Goal: Task Accomplishment & Management: Use online tool/utility

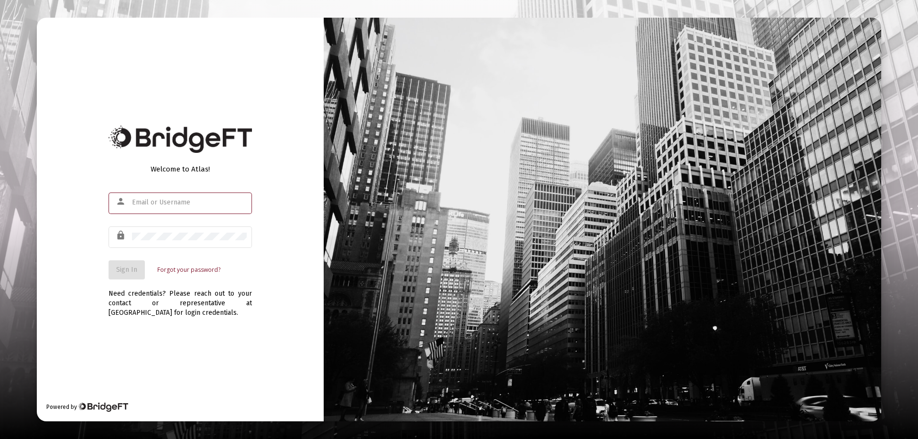
click at [147, 203] on input "text" at bounding box center [189, 203] width 115 height 8
type input "[PERSON_NAME][EMAIL_ADDRESS][DOMAIN_NAME]"
click at [132, 232] on div at bounding box center [189, 236] width 115 height 23
click at [372, 257] on div "Welcome to Atlas! person [PERSON_NAME][EMAIL_ADDRESS][DOMAIN_NAME] lock Sign In…" at bounding box center [459, 220] width 844 height 404
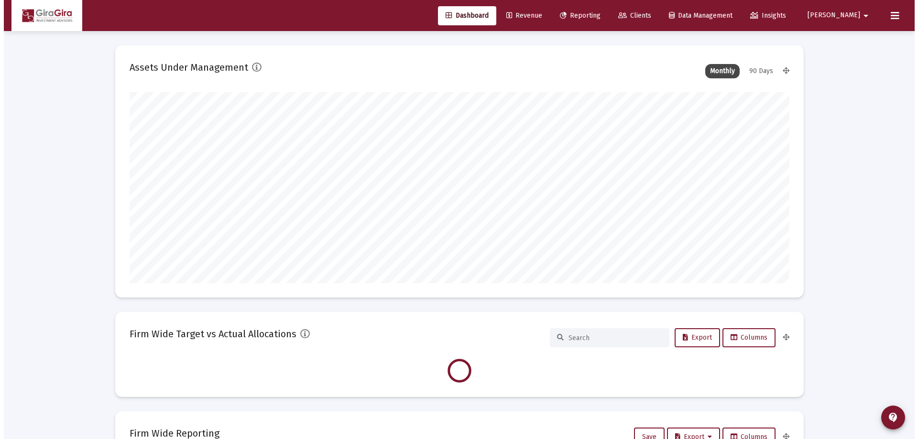
scroll to position [191, 660]
click at [597, 16] on span "Reporting" at bounding box center [576, 15] width 41 height 8
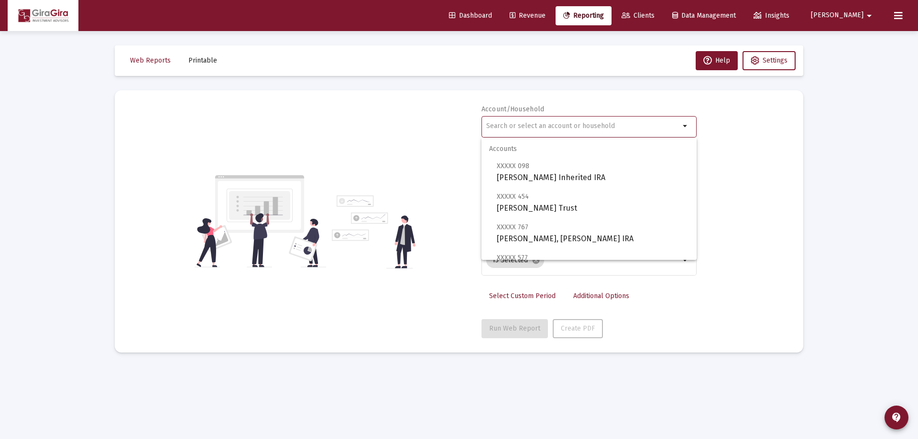
click at [494, 127] on input "text" at bounding box center [583, 126] width 194 height 8
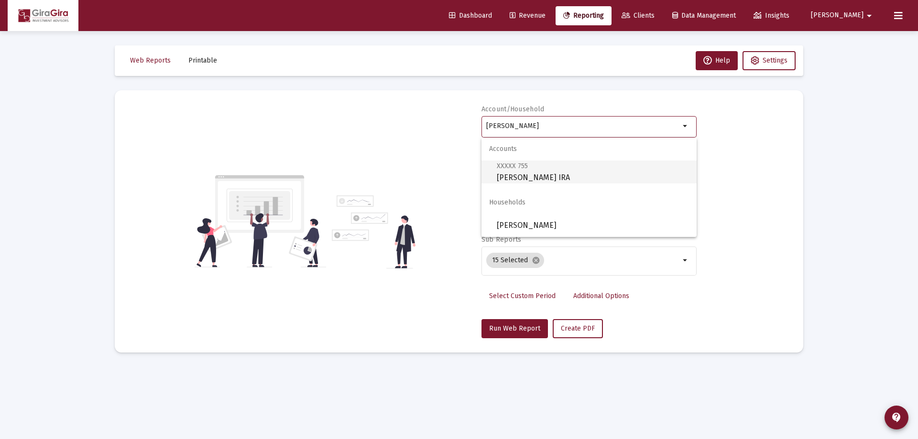
click at [515, 168] on span "XXXXX 755" at bounding box center [512, 166] width 31 height 8
type input "[PERSON_NAME] IRA"
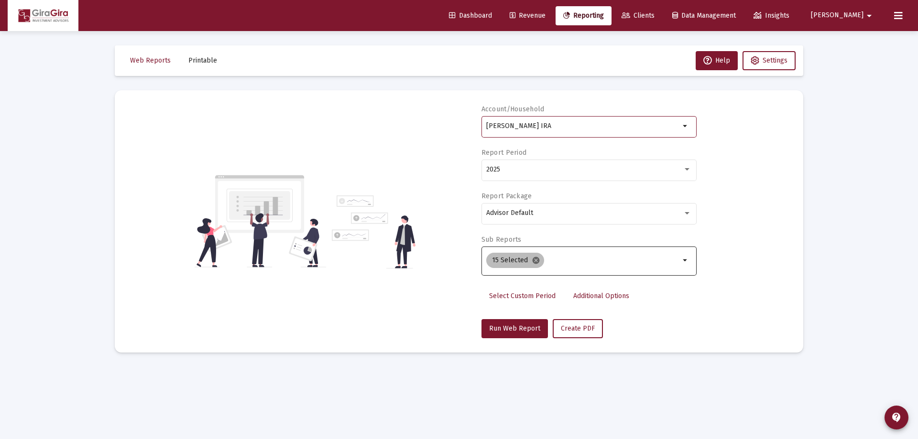
click at [533, 260] on mat-icon "cancel" at bounding box center [536, 260] width 9 height 9
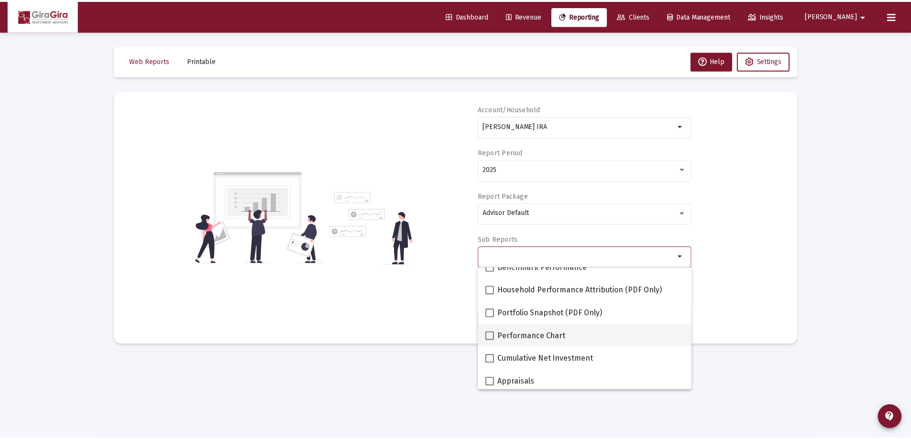
scroll to position [96, 0]
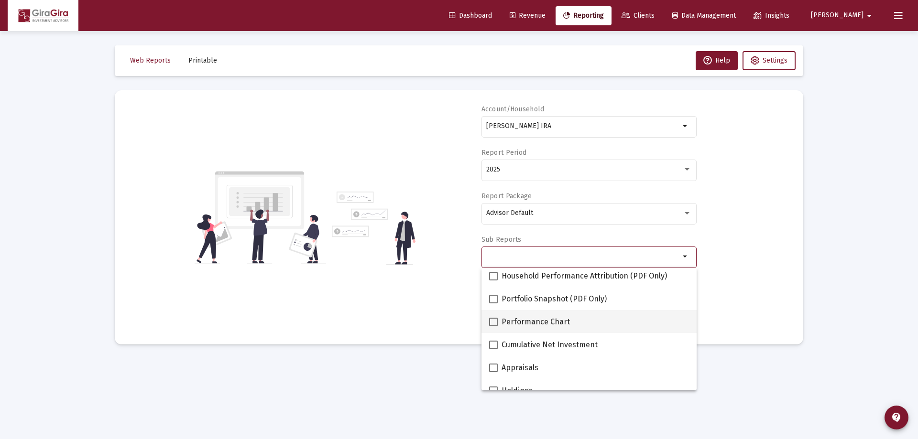
click at [495, 322] on span at bounding box center [493, 322] width 9 height 9
click at [493, 327] on input "Performance Chart" at bounding box center [493, 327] width 0 height 0
checkbox input "true"
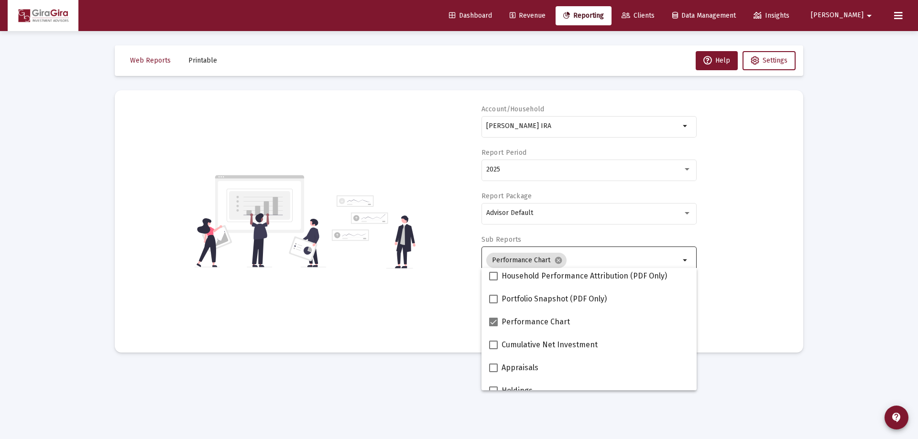
click at [729, 276] on div "Account/[PERSON_NAME] IRA arrow_drop_down Report Period 2025 Report Package Adv…" at bounding box center [459, 222] width 660 height 234
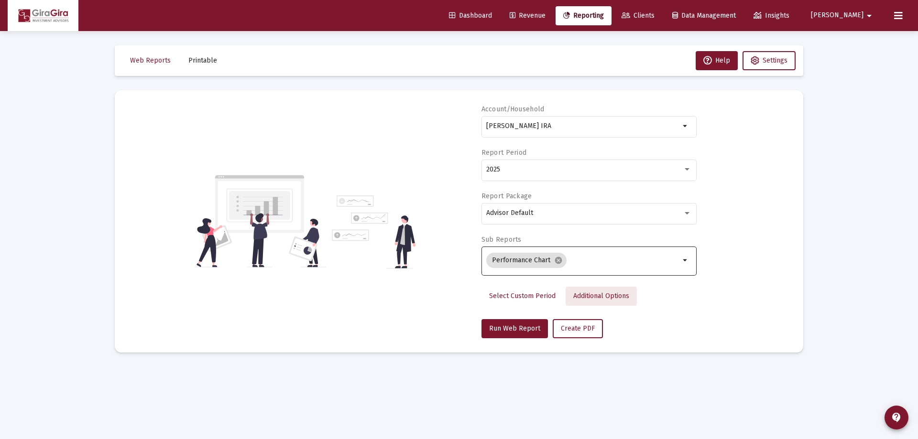
click at [590, 295] on span "Additional Options" at bounding box center [601, 296] width 56 height 8
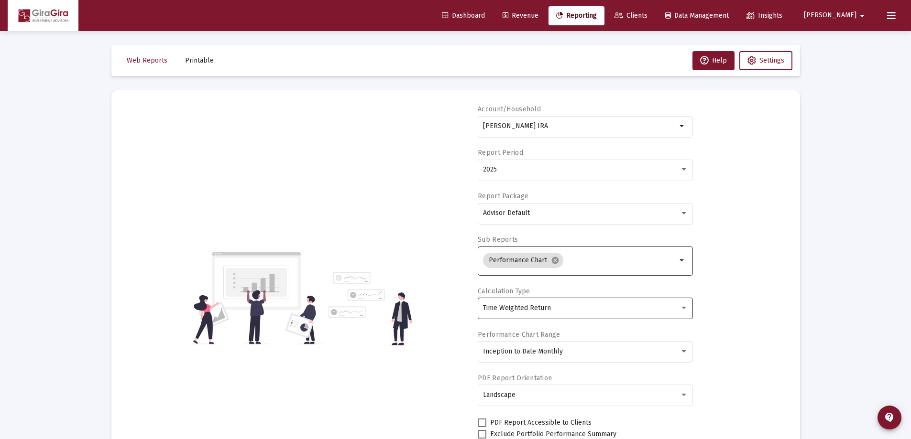
click at [532, 305] on span "Time Weighted Return" at bounding box center [517, 308] width 68 height 8
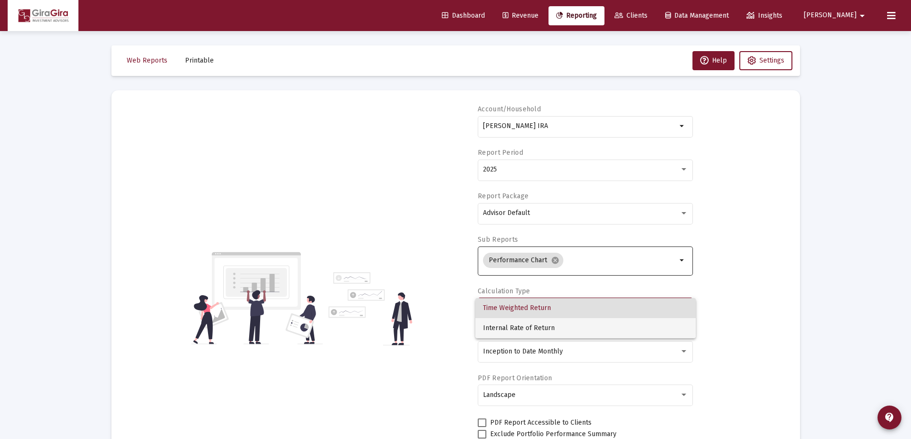
click at [525, 324] on span "Internal Rate of Return" at bounding box center [585, 328] width 205 height 20
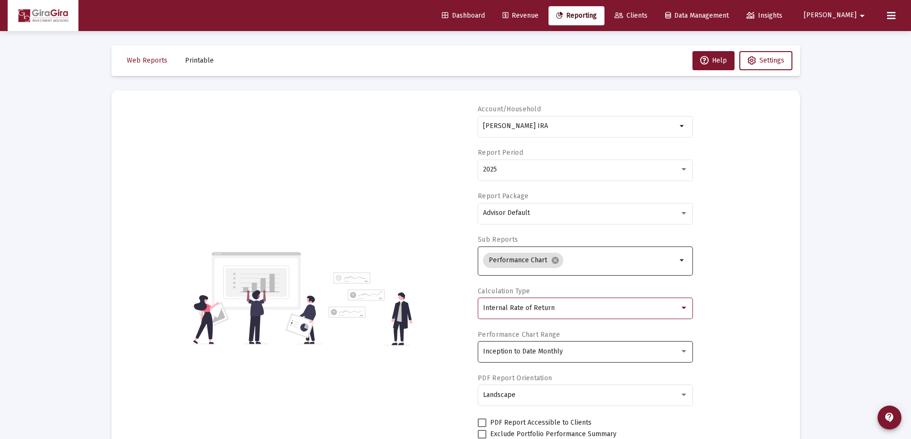
scroll to position [81, 0]
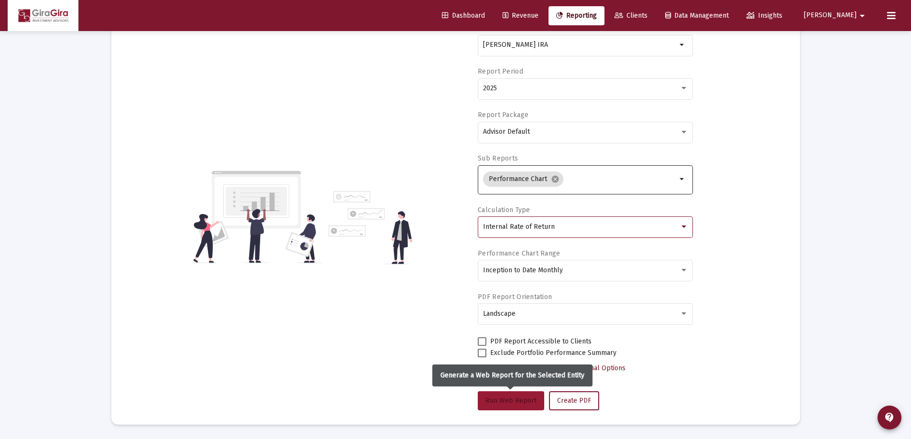
click at [509, 396] on button "Run Web Report" at bounding box center [511, 401] width 66 height 19
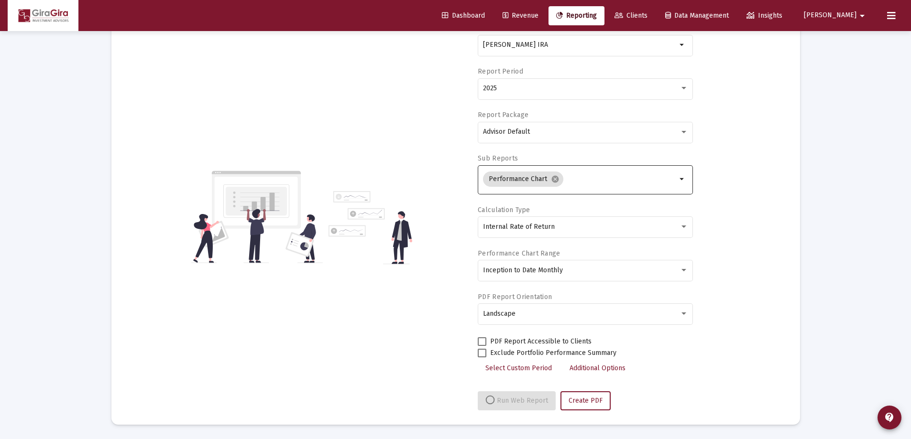
select select "View all"
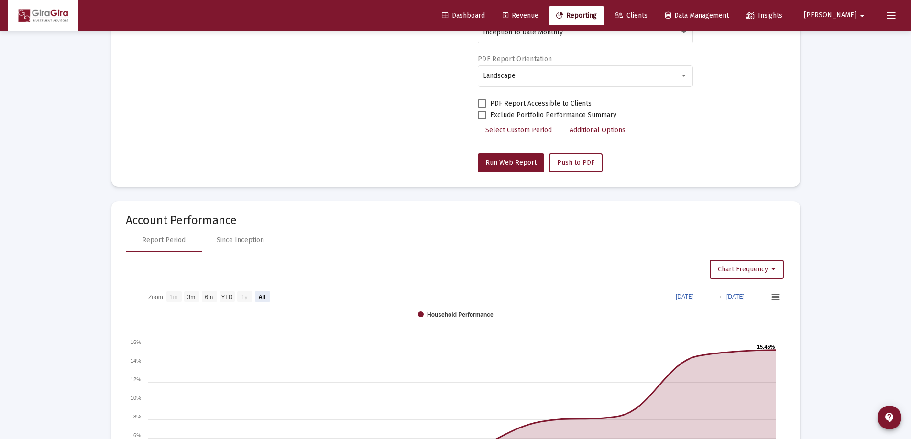
scroll to position [320, 0]
